Goal: Information Seeking & Learning: Learn about a topic

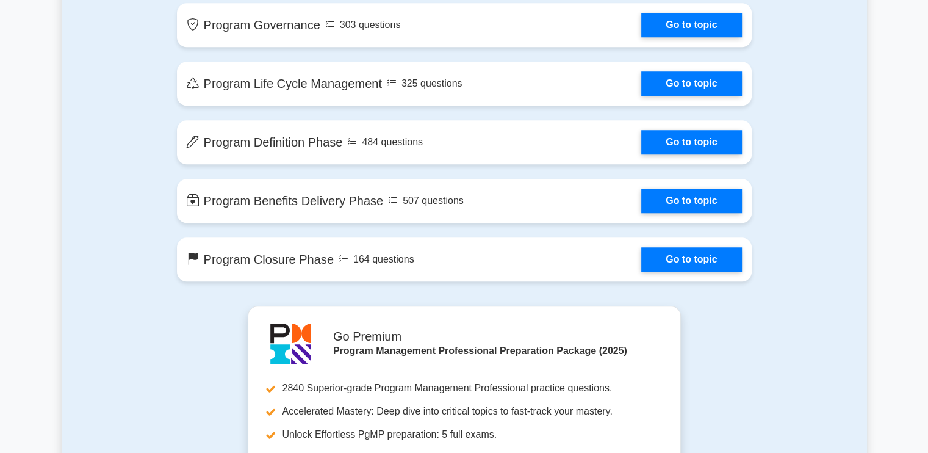
scroll to position [628, 0]
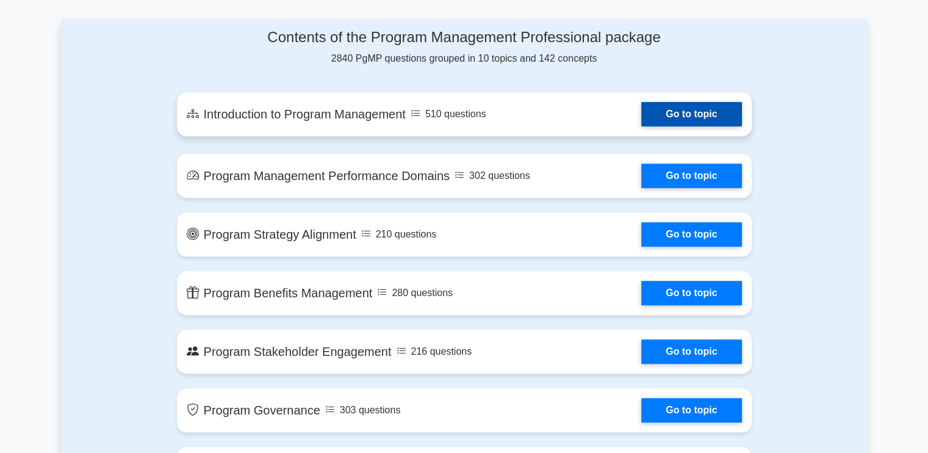
click at [642, 113] on link "Go to topic" at bounding box center [692, 114] width 100 height 24
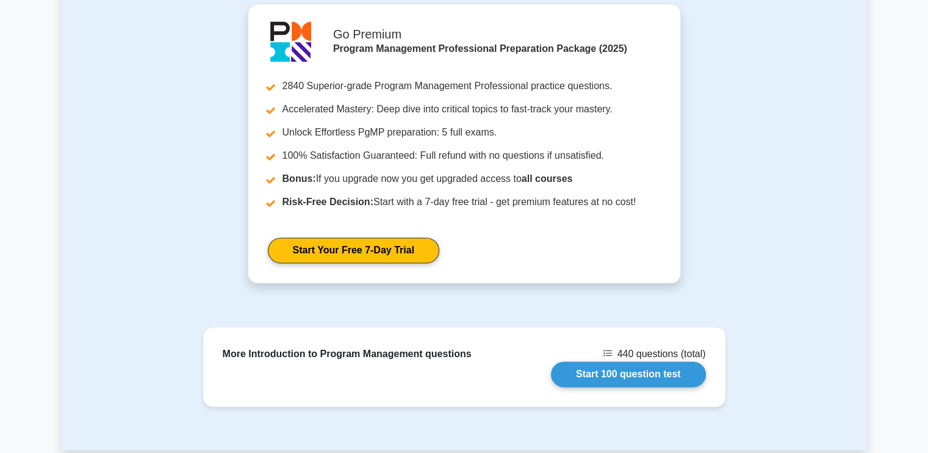
scroll to position [1587, 0]
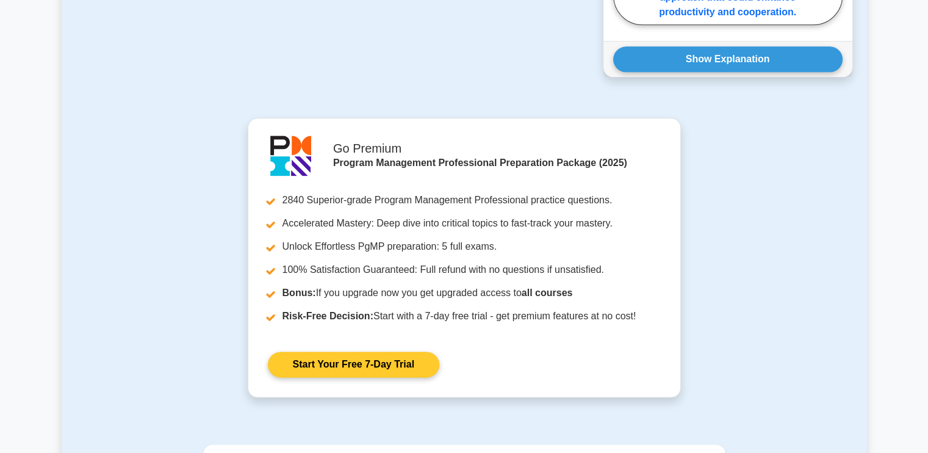
click at [342, 352] on link "Start Your Free 7-Day Trial" at bounding box center [354, 365] width 172 height 26
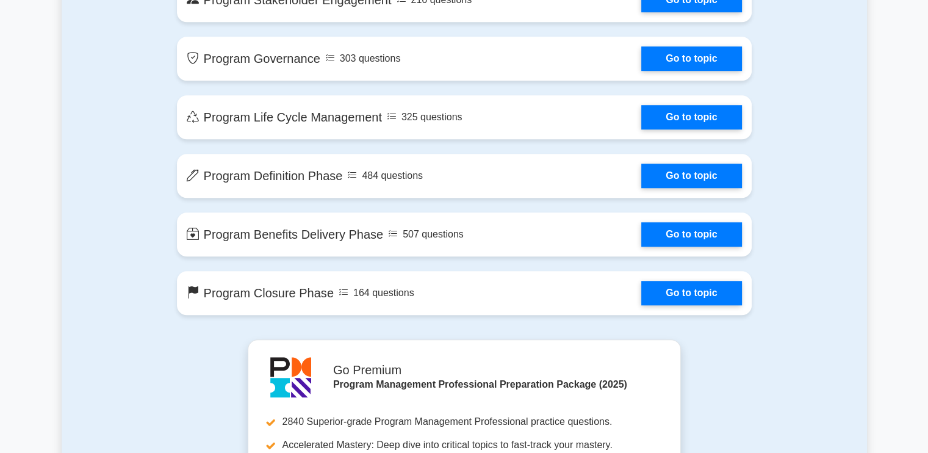
scroll to position [994, 0]
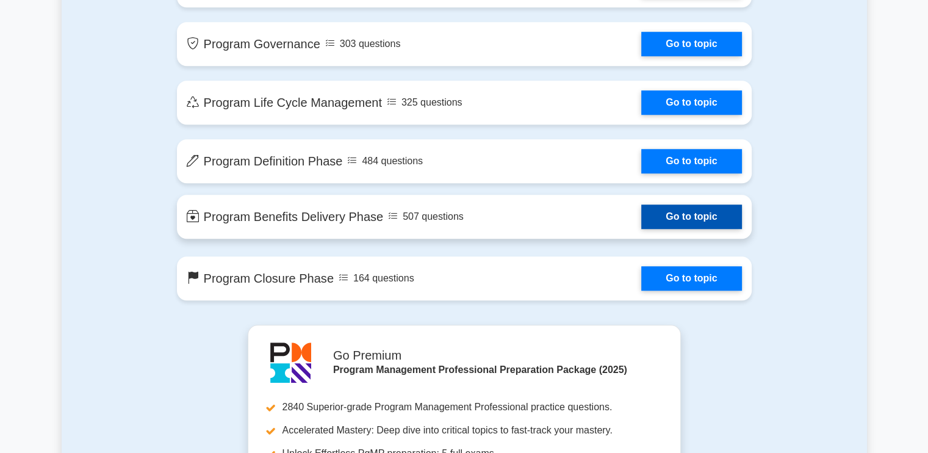
click at [659, 217] on link "Go to topic" at bounding box center [692, 216] width 100 height 24
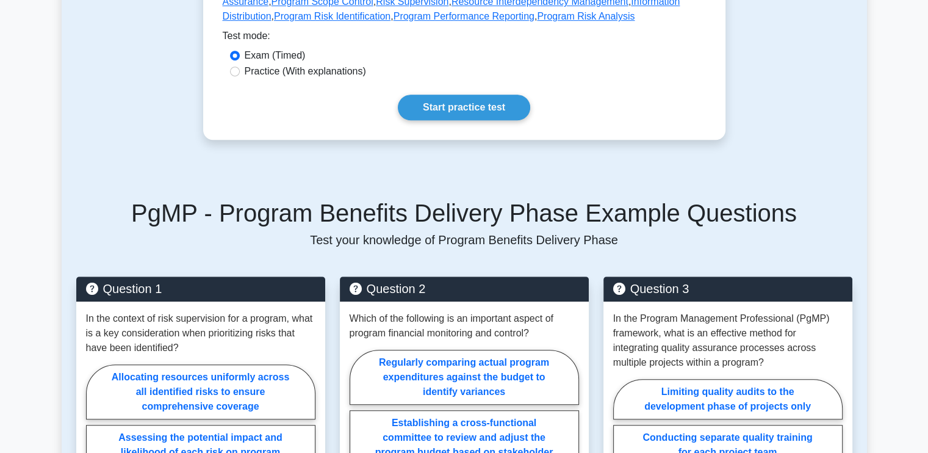
scroll to position [671, 0]
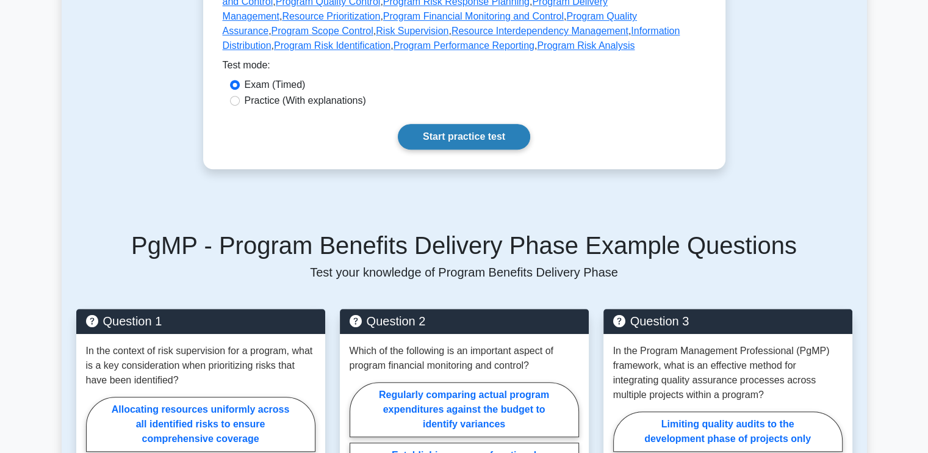
click at [445, 139] on link "Start practice test" at bounding box center [464, 137] width 132 height 26
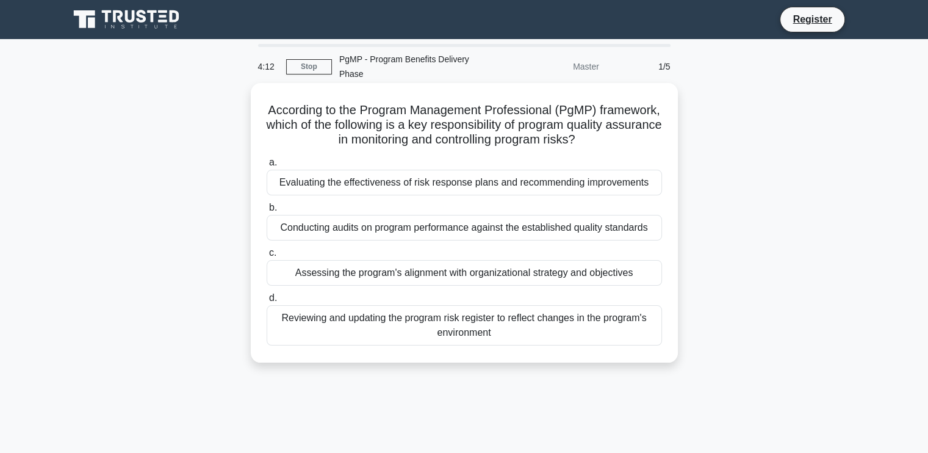
click at [371, 217] on div "Conducting audits on program performance against the established quality standa…" at bounding box center [465, 228] width 396 height 26
click at [267, 212] on input "b. Conducting audits on program performance against the established quality sta…" at bounding box center [267, 208] width 0 height 8
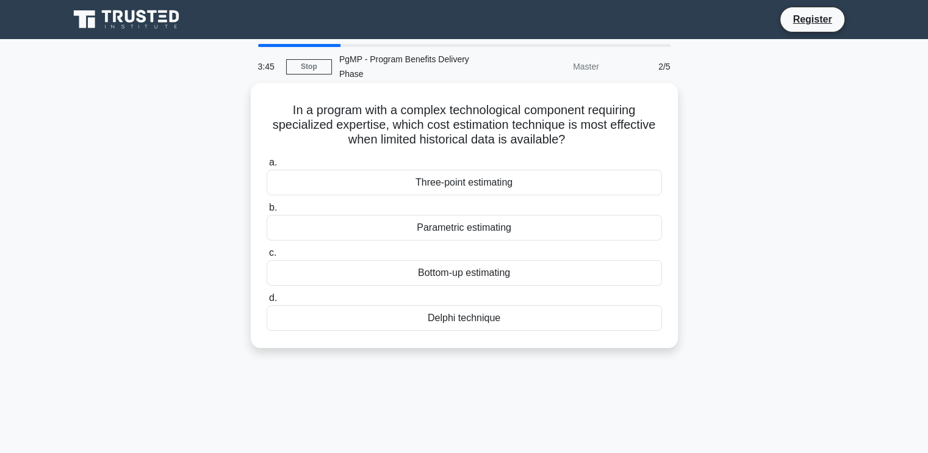
click at [457, 215] on div "Parametric estimating" at bounding box center [465, 228] width 396 height 26
click at [267, 212] on input "b. Parametric estimating" at bounding box center [267, 208] width 0 height 8
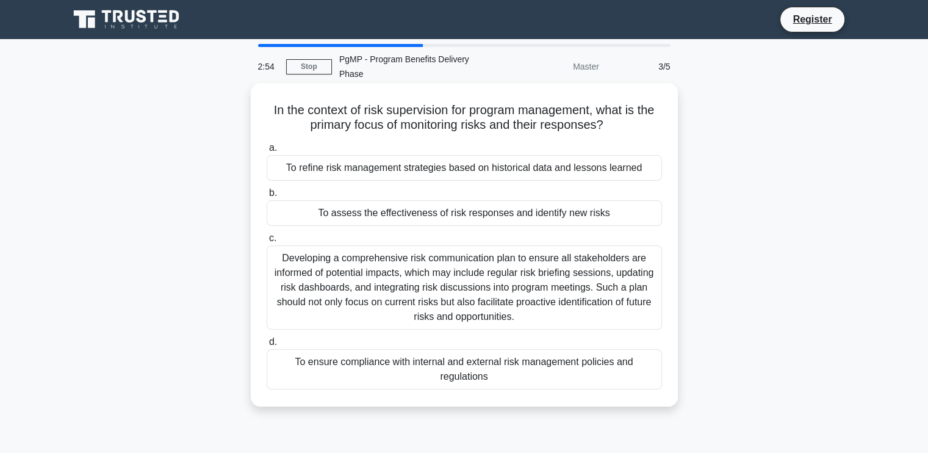
click at [482, 269] on div "Developing a comprehensive risk communication plan to ensure all stakeholders a…" at bounding box center [465, 287] width 396 height 84
click at [267, 242] on input "c. Developing a comprehensive risk communication plan to ensure all stakeholder…" at bounding box center [267, 238] width 0 height 8
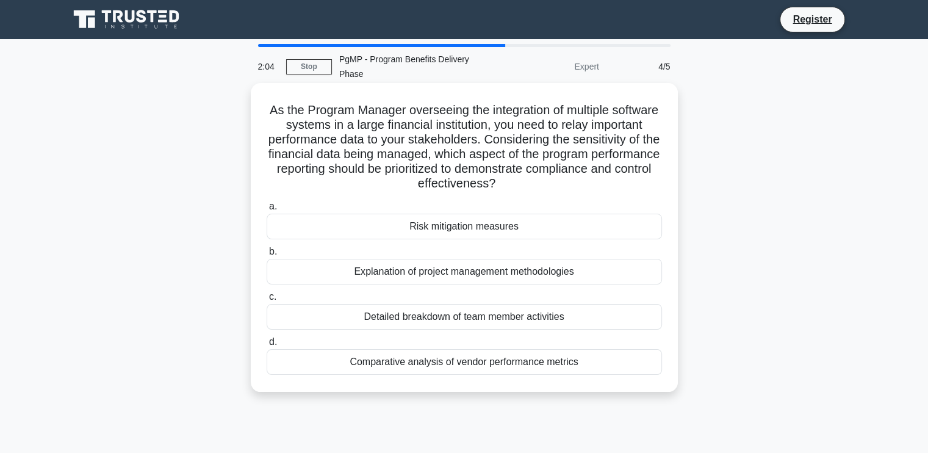
click at [478, 214] on div "Risk mitigation measures" at bounding box center [465, 227] width 396 height 26
click at [267, 211] on input "a. Risk mitigation measures" at bounding box center [267, 207] width 0 height 8
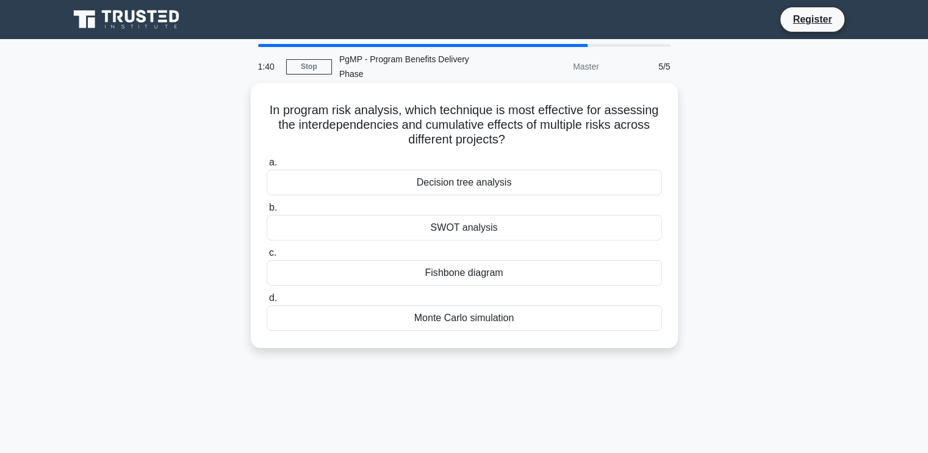
click at [496, 260] on div "Fishbone diagram" at bounding box center [465, 273] width 396 height 26
click at [267, 256] on input "c. Fishbone diagram" at bounding box center [267, 253] width 0 height 8
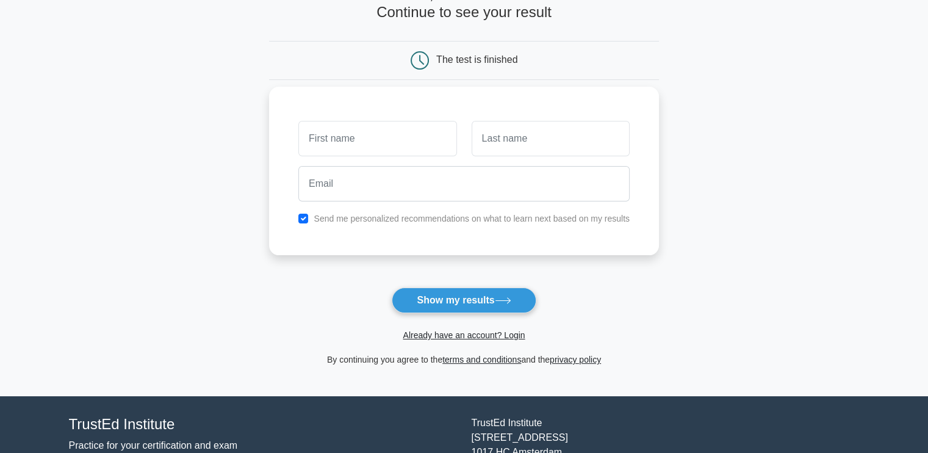
scroll to position [159, 0]
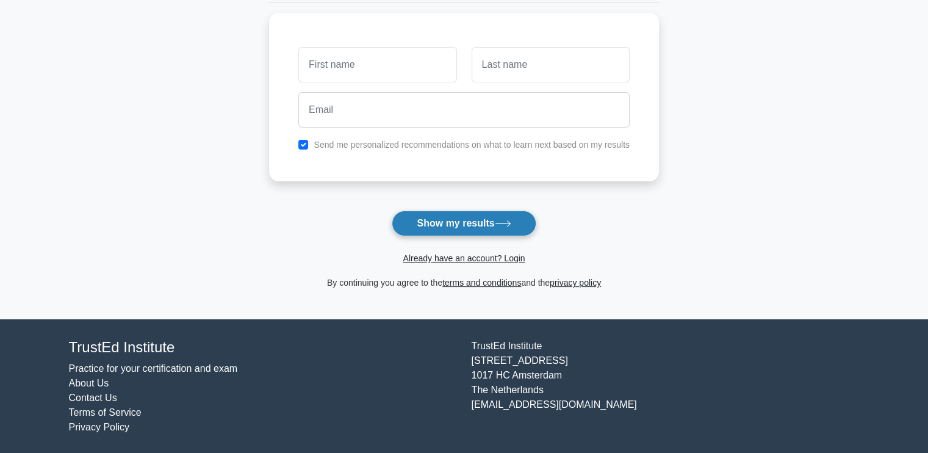
click at [474, 232] on button "Show my results" at bounding box center [464, 224] width 144 height 26
click at [704, 100] on main "Wait, there is more! Continue to see your result The test is finished and the" at bounding box center [464, 99] width 928 height 439
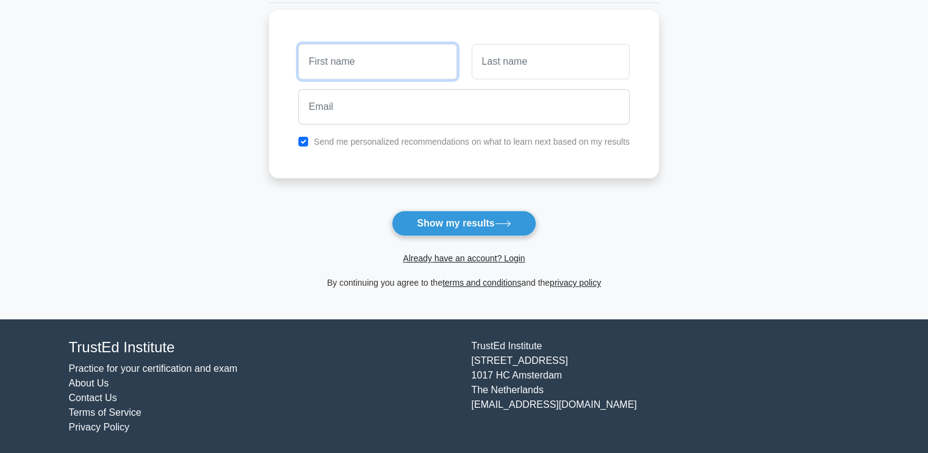
click at [401, 64] on input "text" at bounding box center [377, 61] width 158 height 35
type input "[PERSON_NAME]"
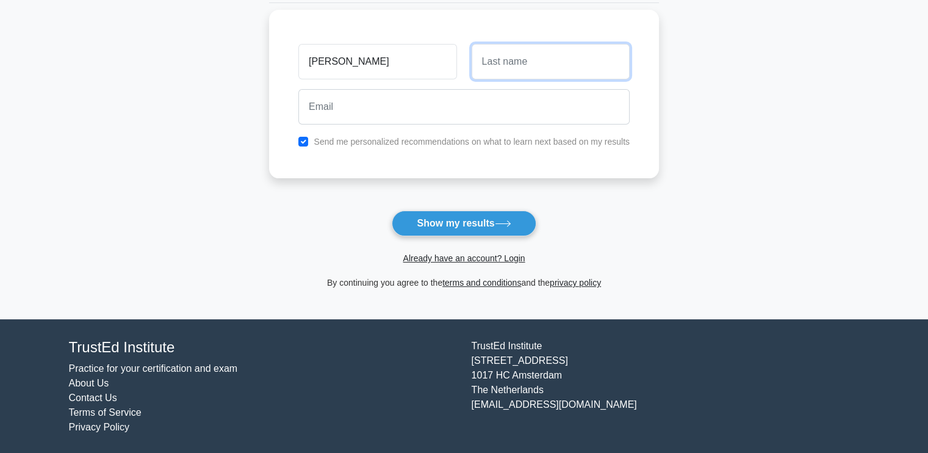
click at [573, 60] on input "text" at bounding box center [551, 61] width 158 height 35
type input "Sang"
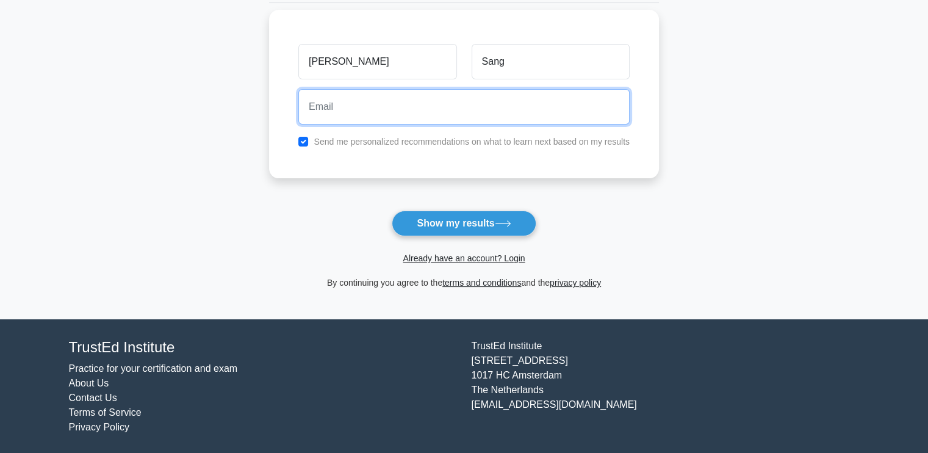
click at [476, 109] on input "email" at bounding box center [463, 106] width 331 height 35
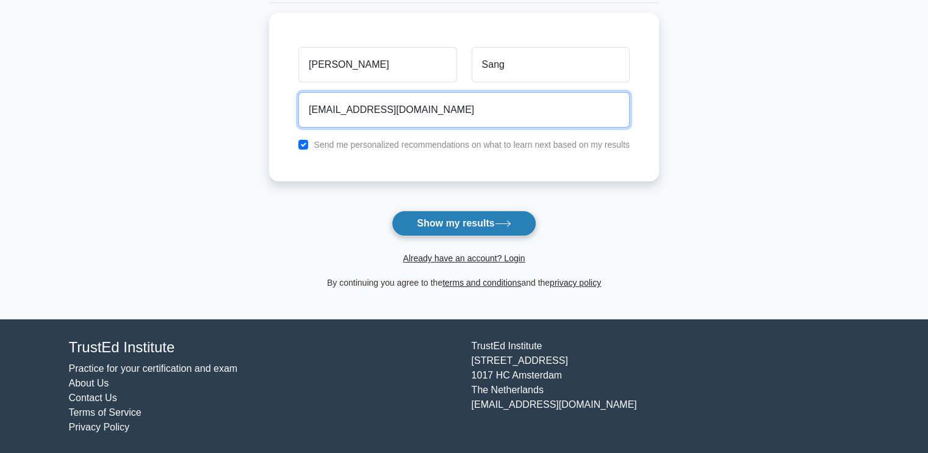
type input "[EMAIL_ADDRESS][DOMAIN_NAME]"
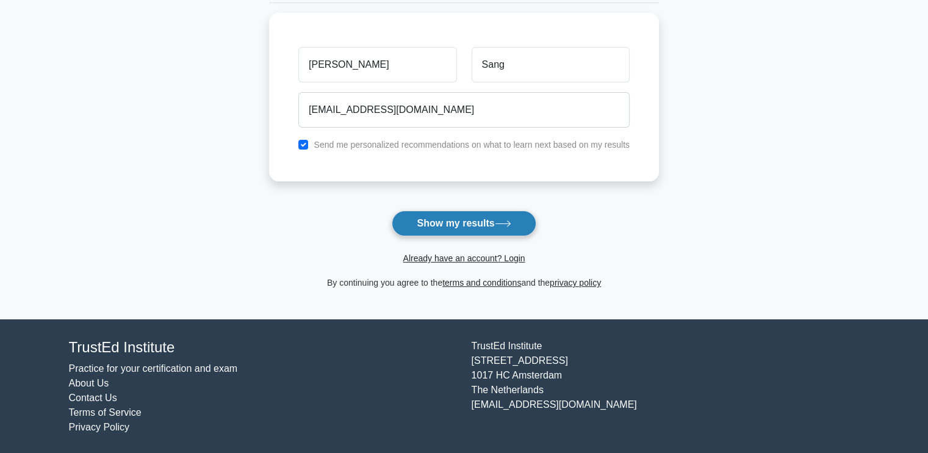
click at [477, 221] on button "Show my results" at bounding box center [464, 224] width 144 height 26
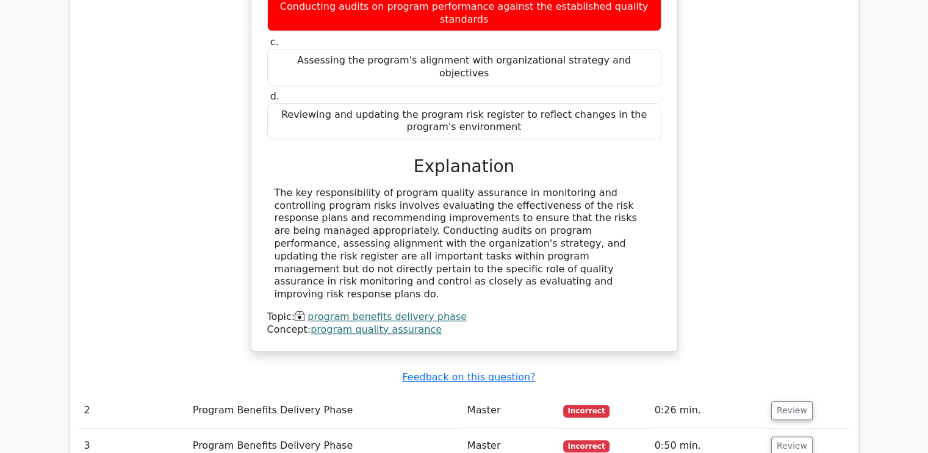
scroll to position [1221, 0]
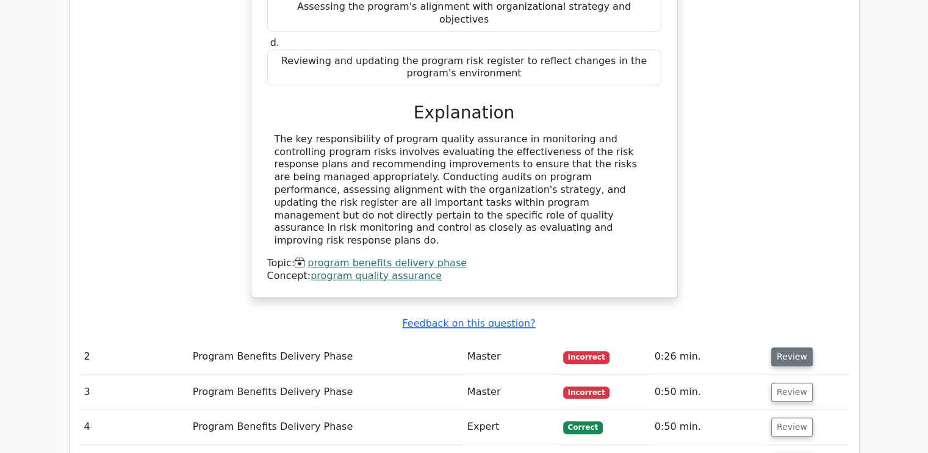
click at [799, 347] on button "Review" at bounding box center [793, 356] width 42 height 19
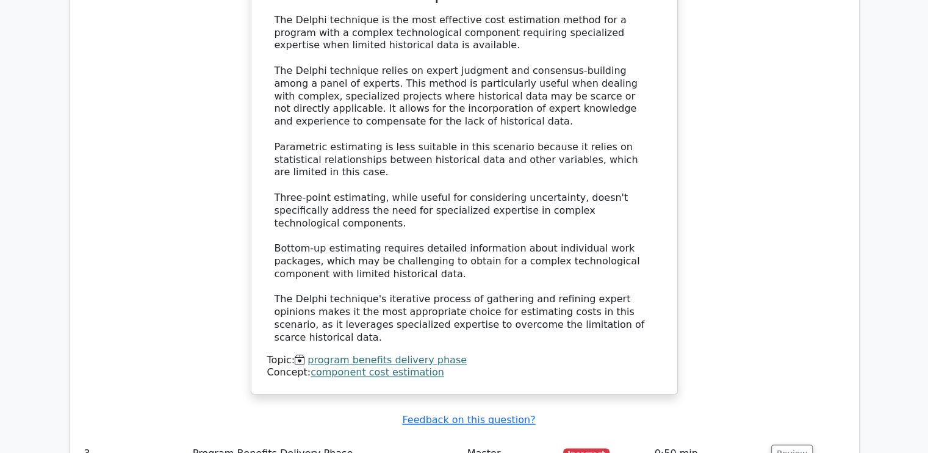
scroll to position [1953, 0]
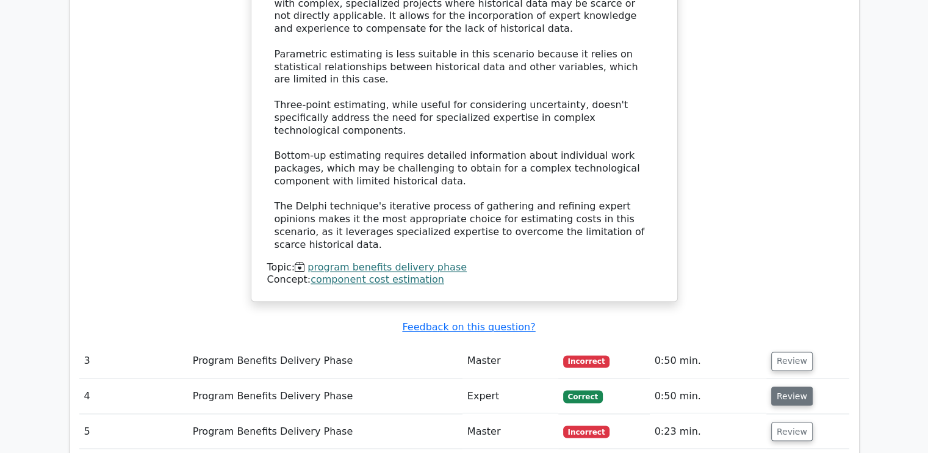
click at [784, 386] on button "Review" at bounding box center [793, 395] width 42 height 19
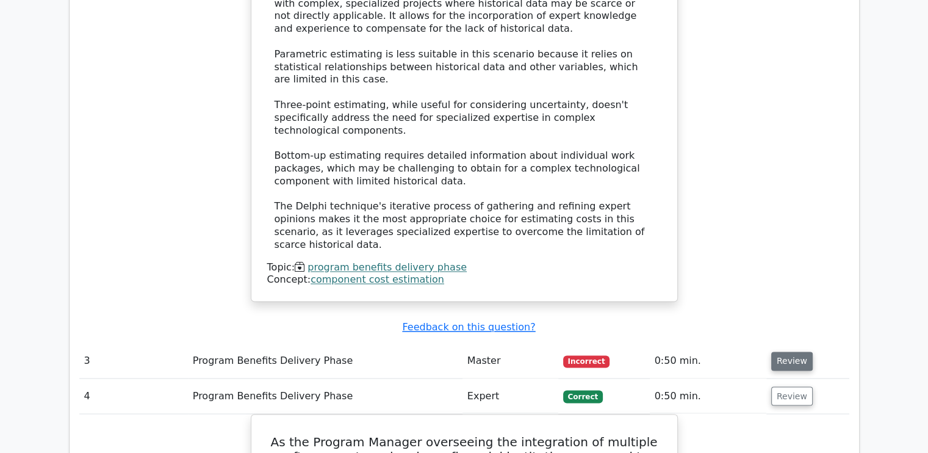
click at [783, 352] on button "Review" at bounding box center [793, 361] width 42 height 19
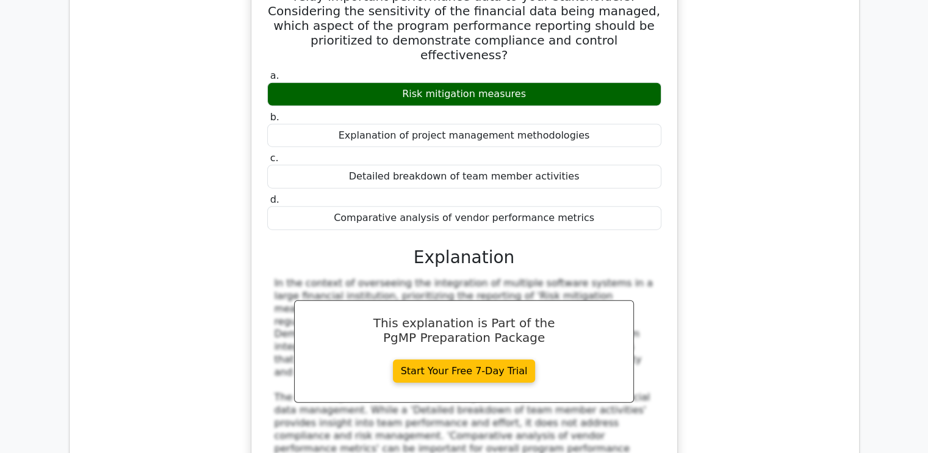
scroll to position [2869, 0]
